Goal: Communication & Community: Answer question/provide support

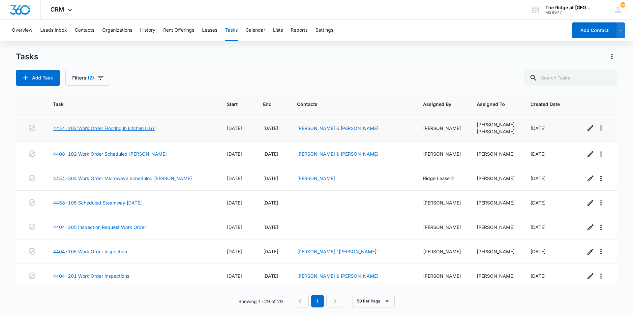
click at [143, 127] on link "4454-202 Work Order Flooring in kitchen ILG?" at bounding box center [103, 128] width 101 height 7
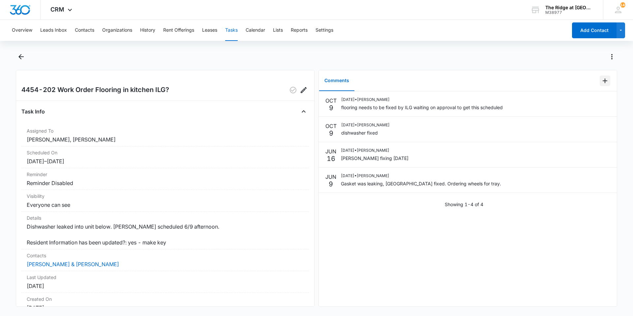
click at [602, 79] on icon "Add Comment" at bounding box center [605, 81] width 8 height 8
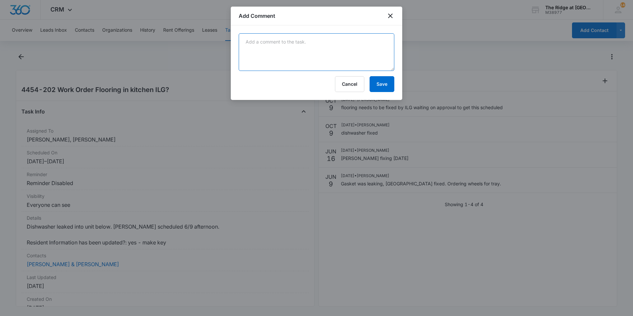
click at [300, 40] on textarea at bounding box center [317, 52] width 156 height 38
type textarea "flooring completed by ilg"
click at [353, 82] on button "Cancel" at bounding box center [349, 84] width 29 height 16
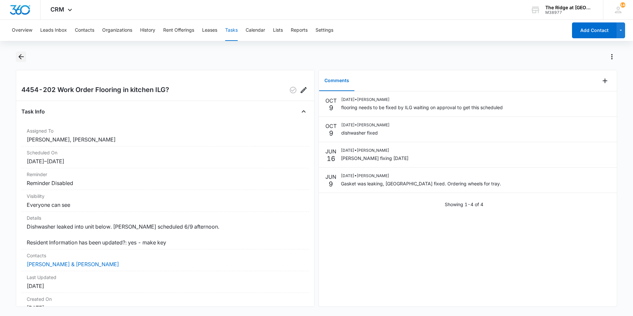
click at [21, 58] on icon "Back" at bounding box center [21, 57] width 8 height 8
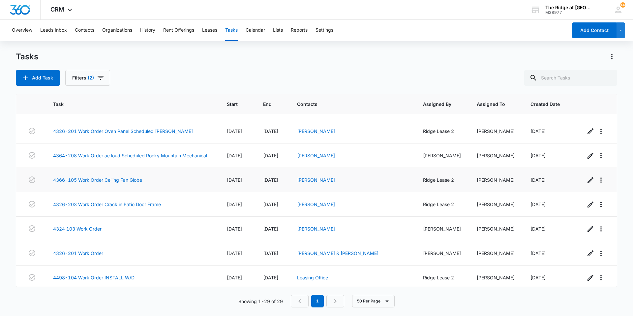
scroll to position [538, 0]
